Goal: Navigation & Orientation: Find specific page/section

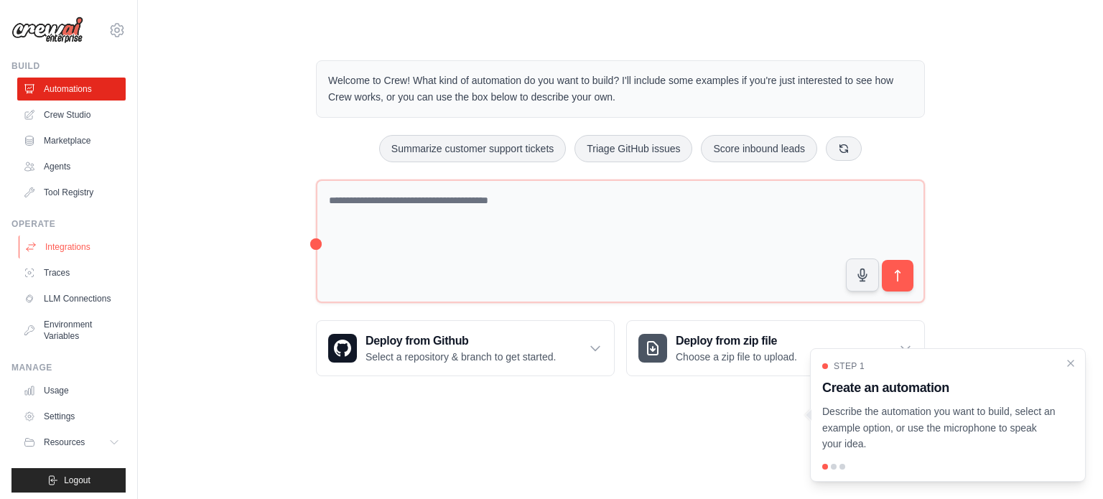
scroll to position [16, 0]
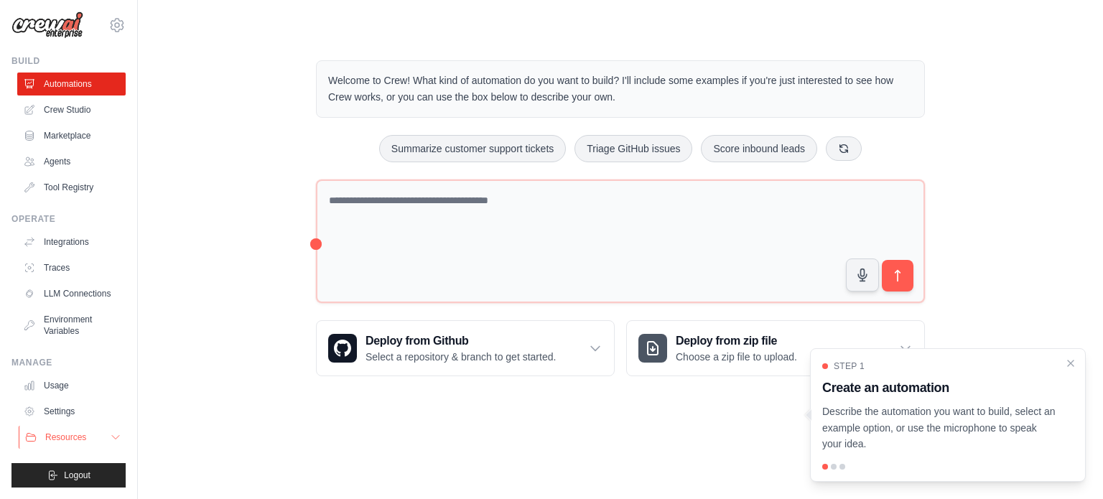
click at [110, 438] on icon at bounding box center [115, 437] width 11 height 11
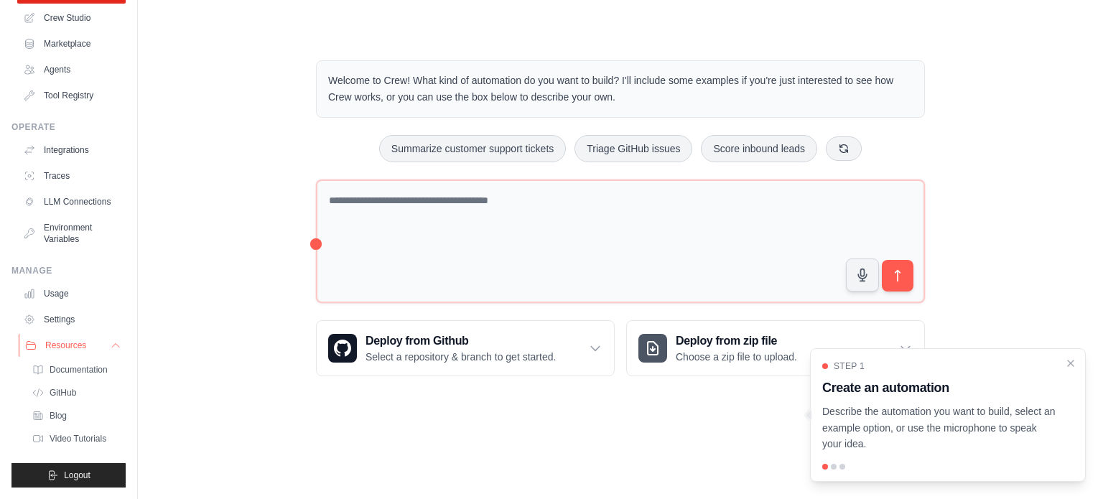
scroll to position [119, 0]
click at [523, 419] on body "[EMAIL_ADDRESS][DOMAIN_NAME] Settings Build Automations Crew Studio" at bounding box center [551, 249] width 1103 height 499
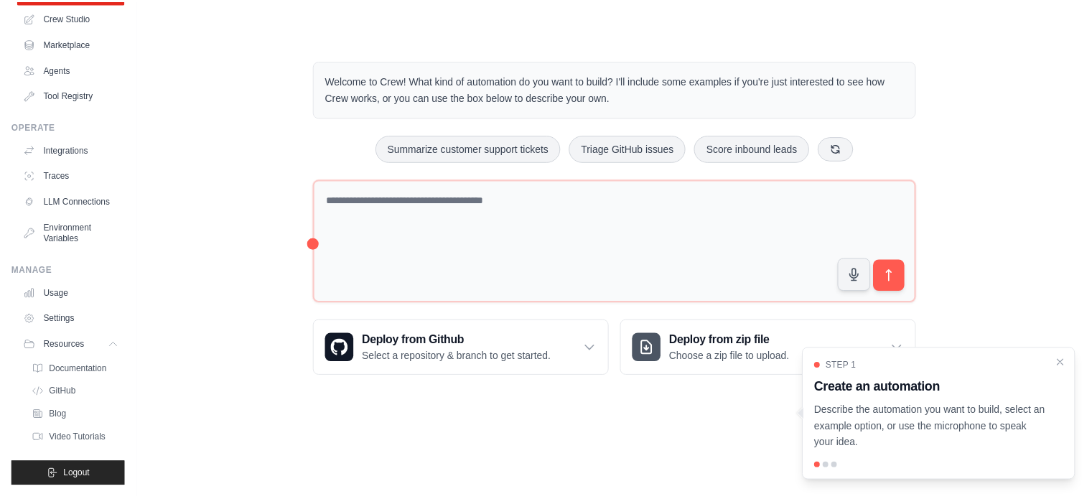
scroll to position [16, 0]
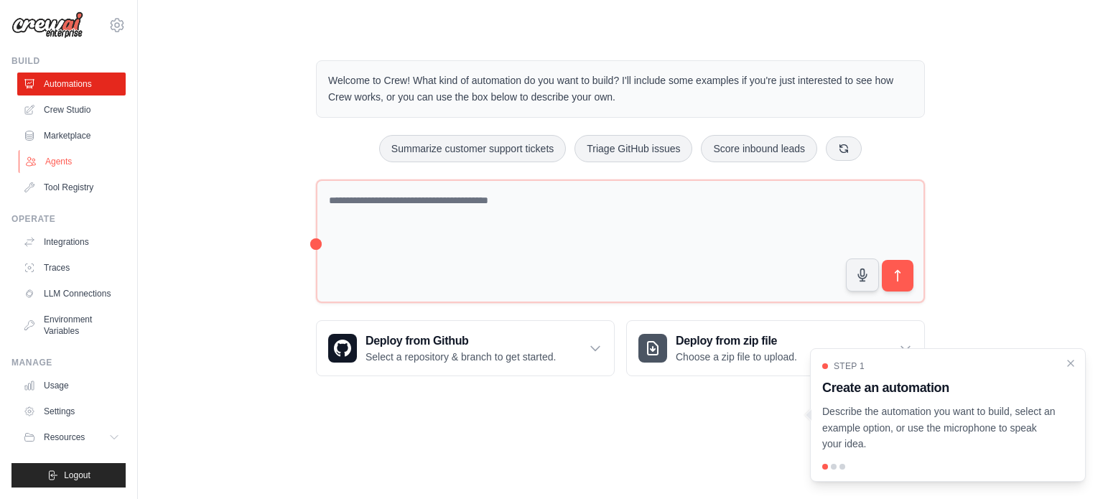
click at [60, 150] on link "Agents" at bounding box center [73, 161] width 108 height 23
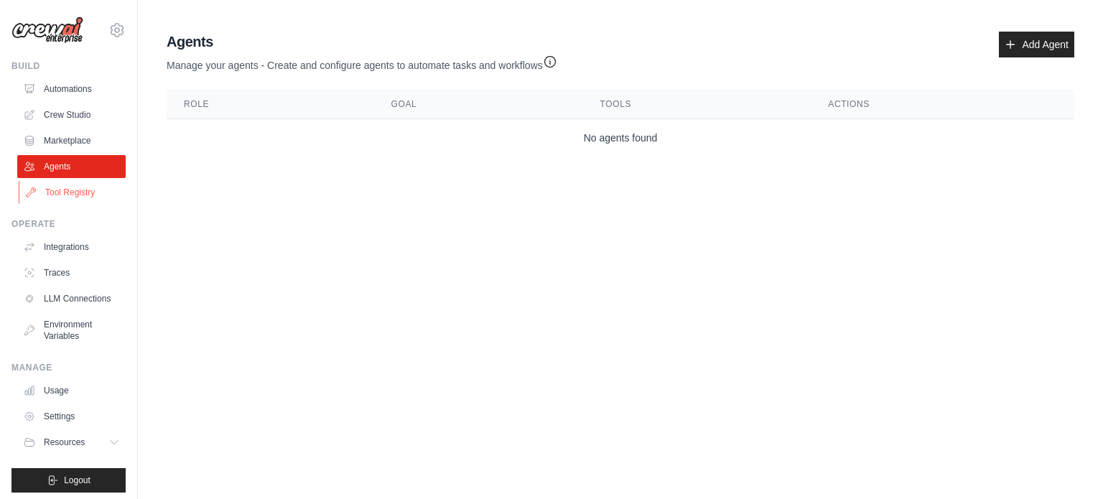
click at [60, 195] on link "Tool Registry" at bounding box center [73, 192] width 108 height 23
